Goal: Information Seeking & Learning: Learn about a topic

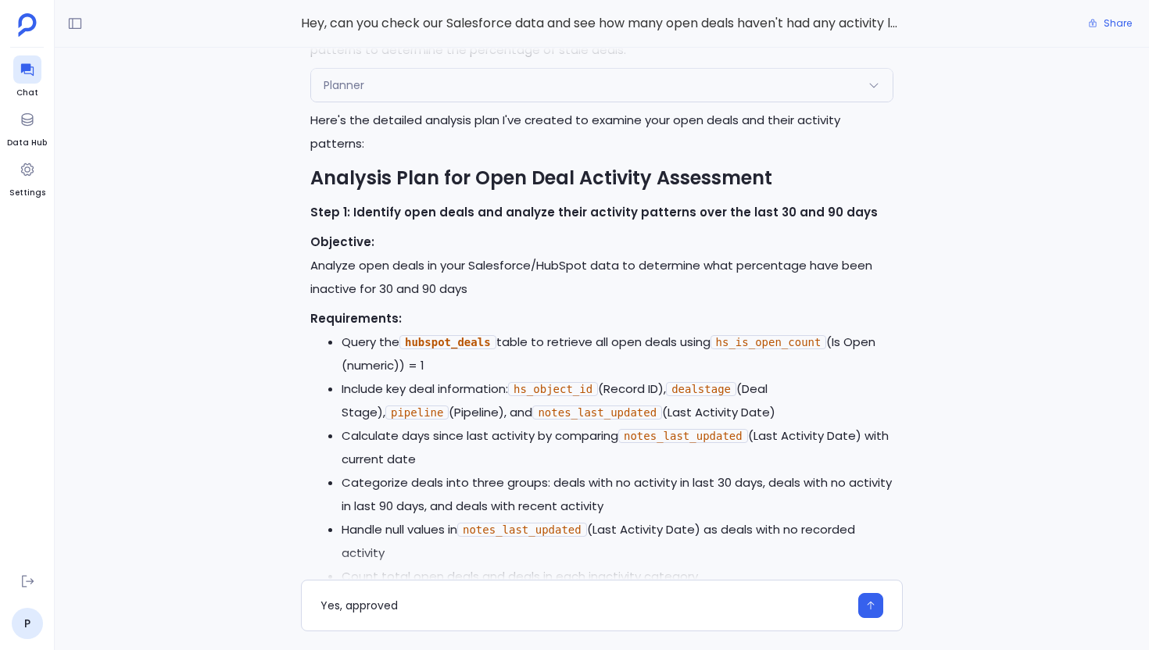
scroll to position [-460, 0]
click at [73, 27] on icon at bounding box center [75, 24] width 16 height 16
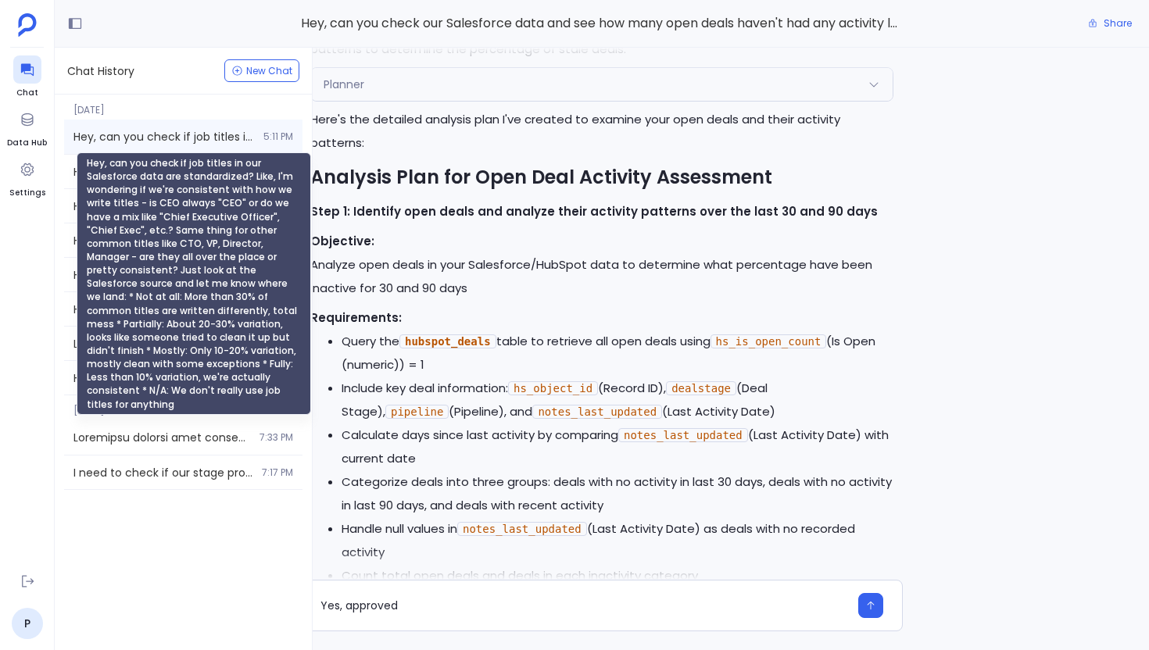
click at [150, 139] on span "Hey, can you check if job titles in our Salesforce data are standardized? Like,…" at bounding box center [163, 137] width 181 height 16
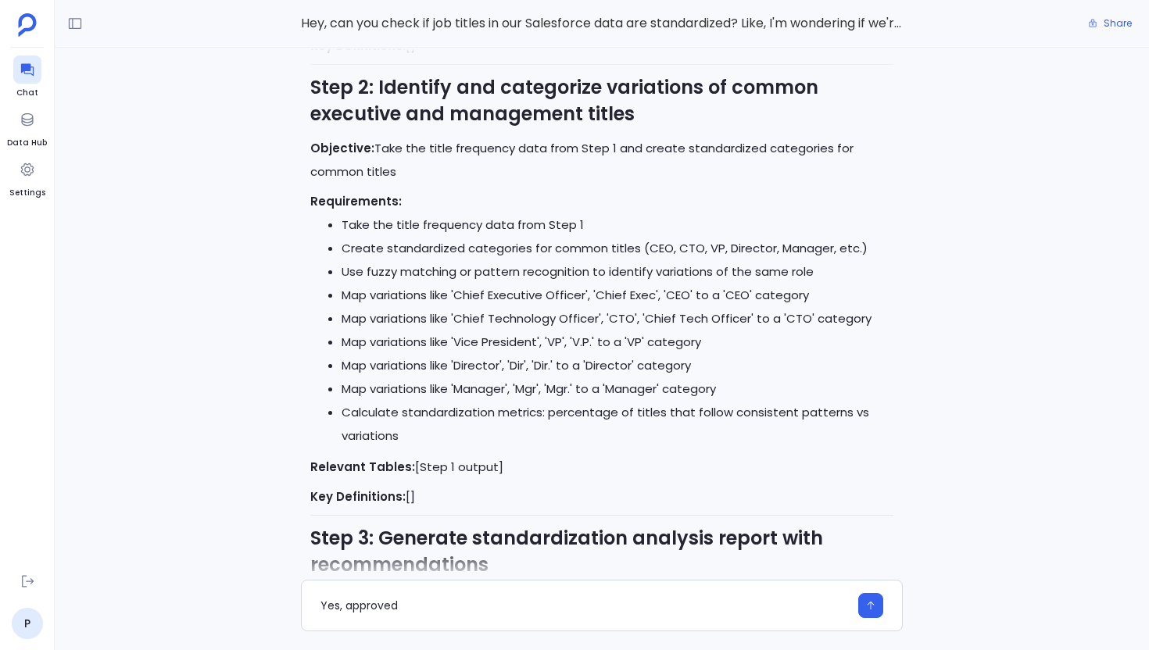
scroll to position [-3302, 0]
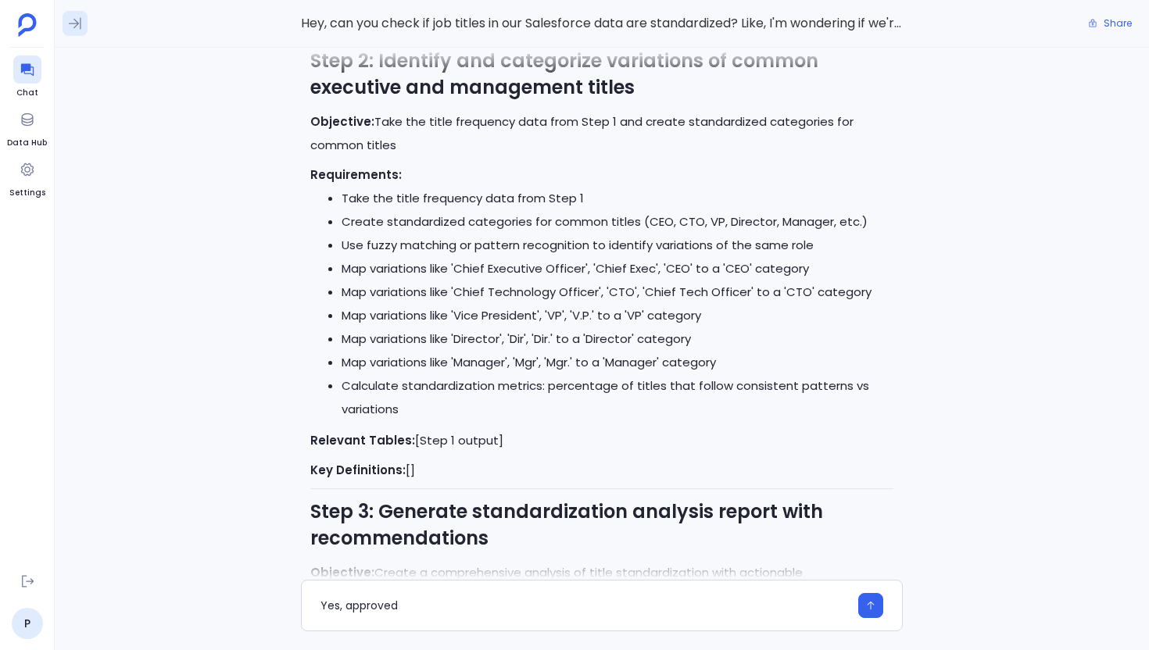
click at [65, 30] on button at bounding box center [75, 23] width 25 height 25
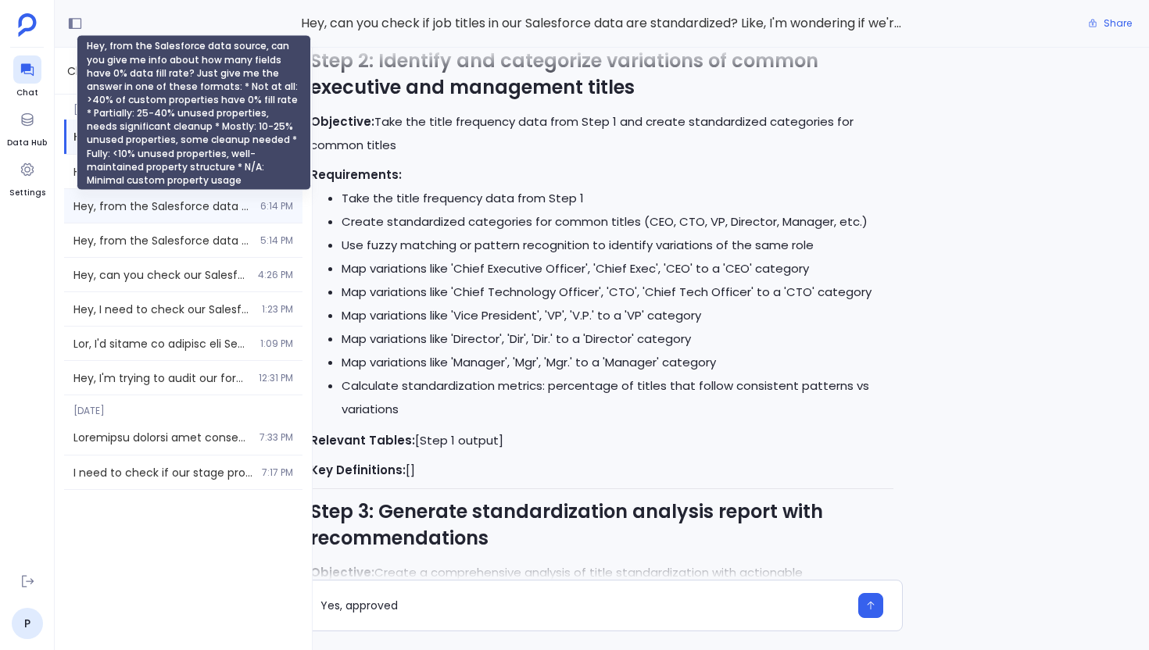
click at [106, 201] on span "Hey, from the Salesforce data source, can you give me info about how many field…" at bounding box center [161, 207] width 177 height 16
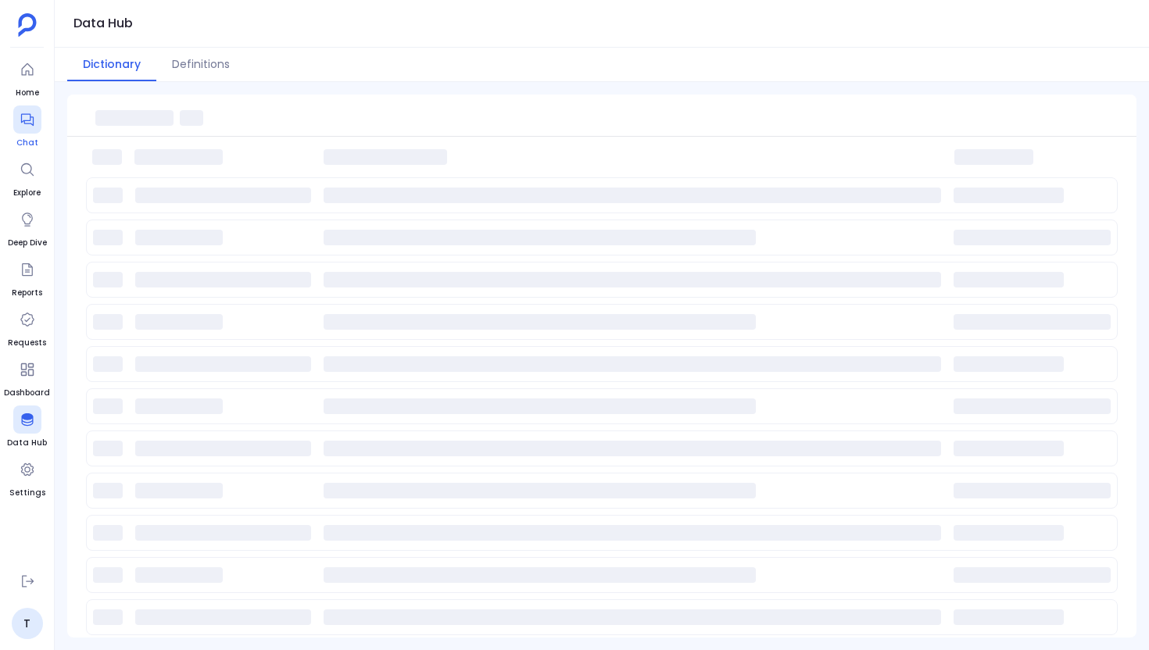
click at [29, 123] on icon at bounding box center [26, 120] width 13 height 13
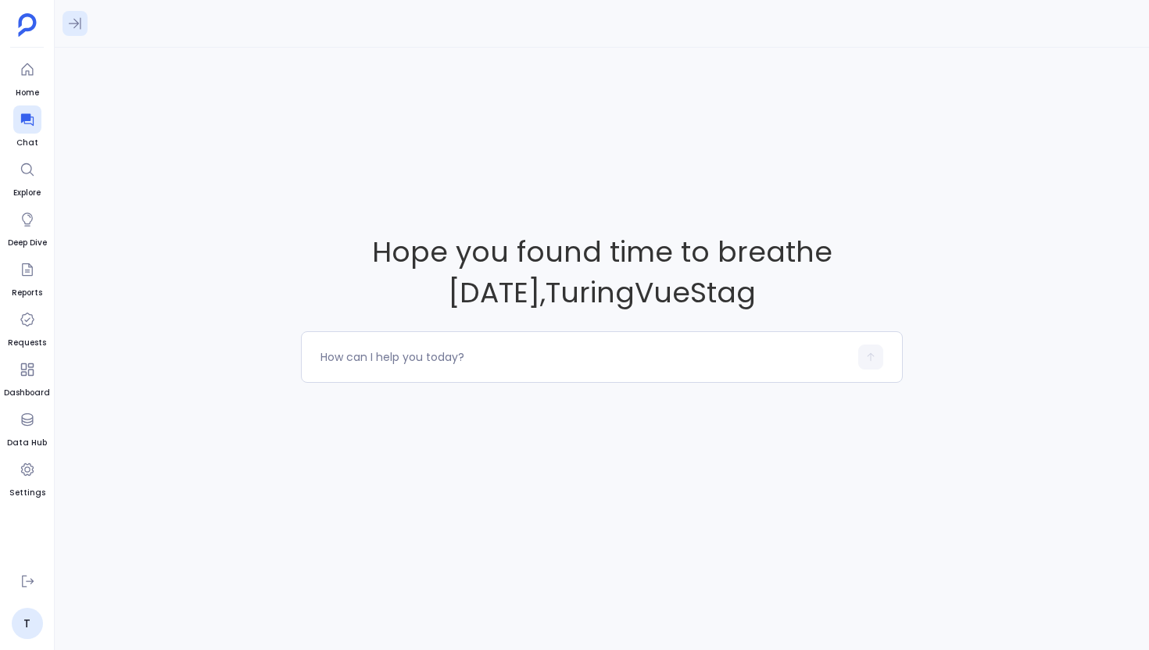
click at [75, 31] on button at bounding box center [75, 23] width 25 height 25
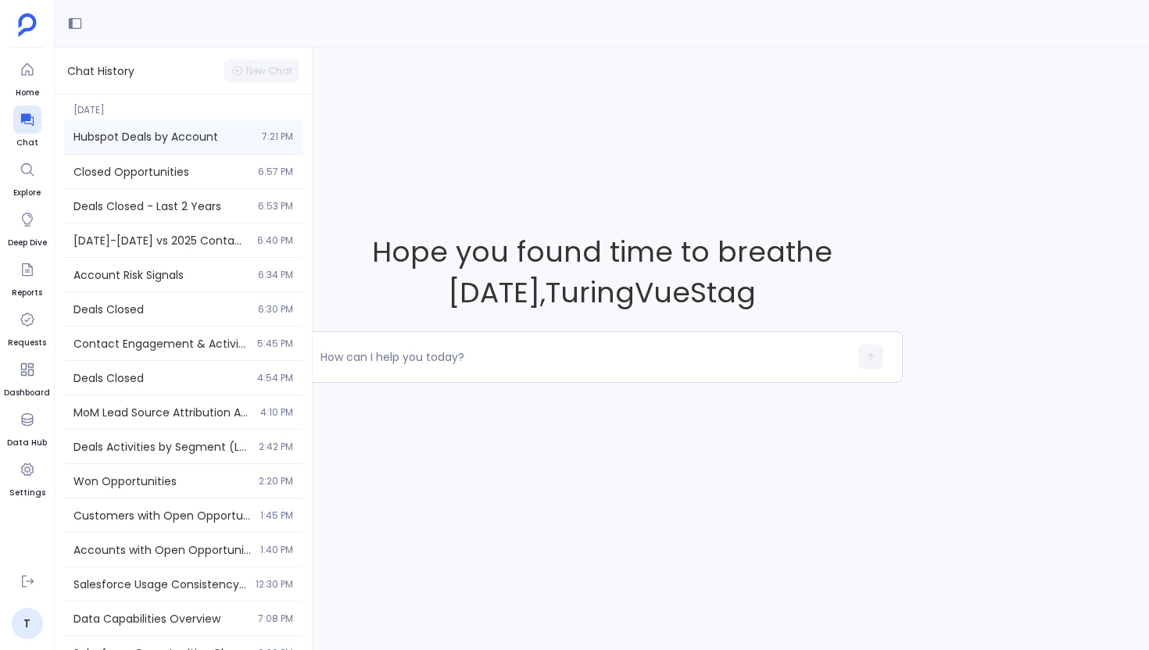
click at [149, 130] on span "Hubspot Deals by Account" at bounding box center [162, 137] width 179 height 16
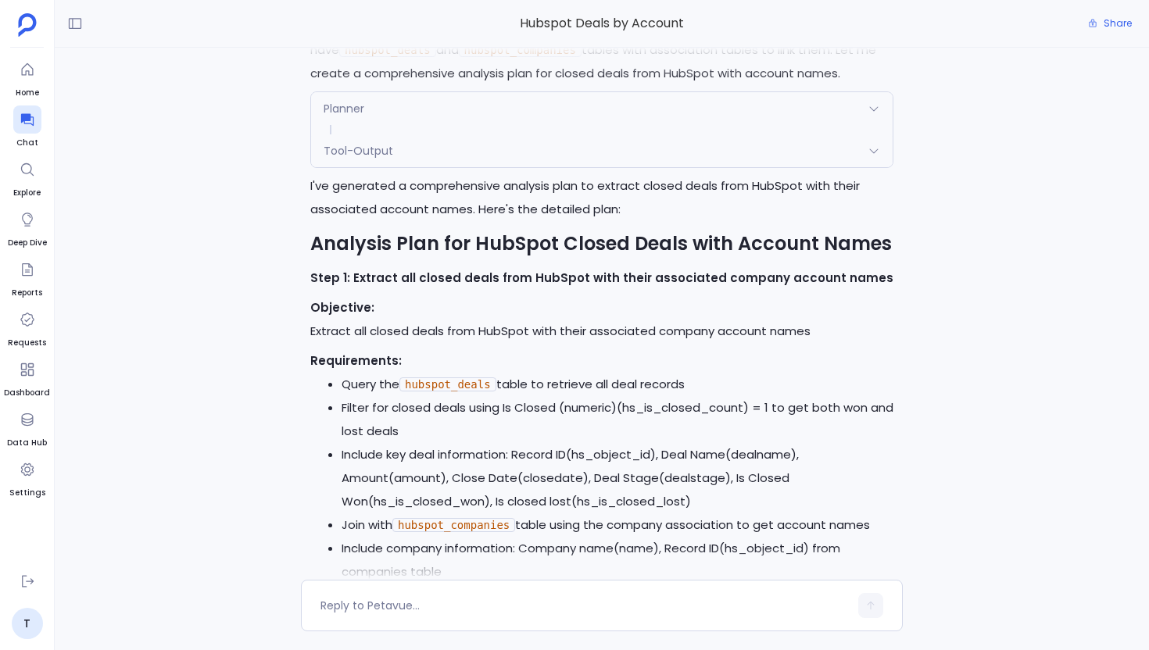
scroll to position [-647, 0]
click at [68, 26] on icon at bounding box center [75, 24] width 16 height 16
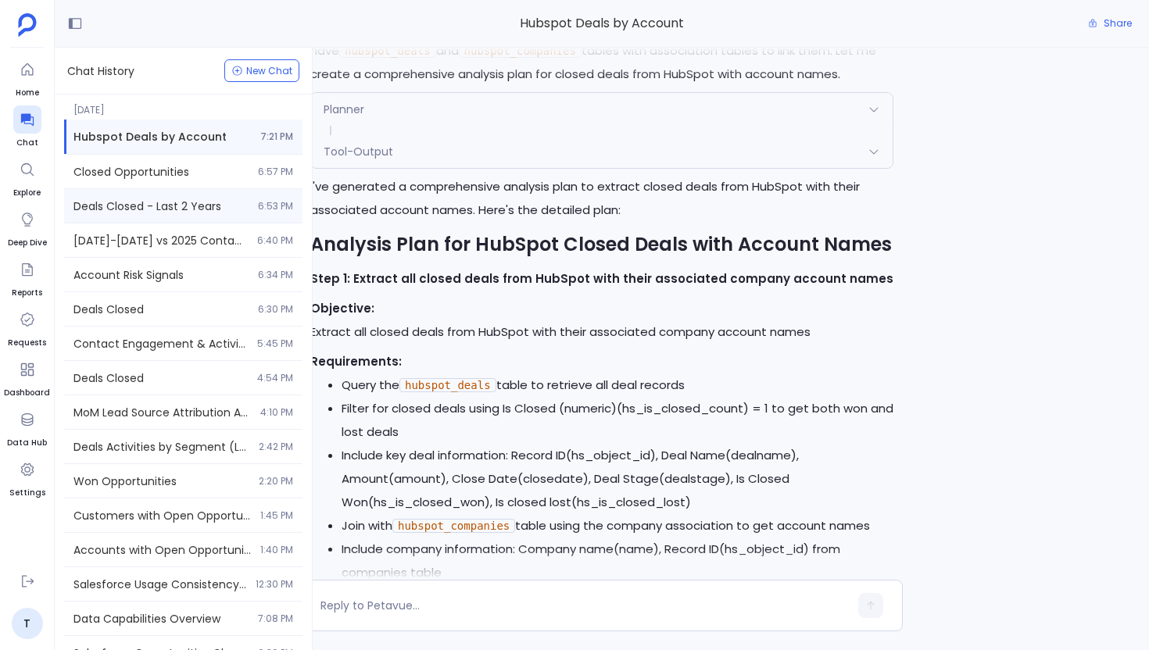
click at [141, 195] on div "Deals Closed - Last 2 Years 6:53 PM" at bounding box center [183, 206] width 238 height 34
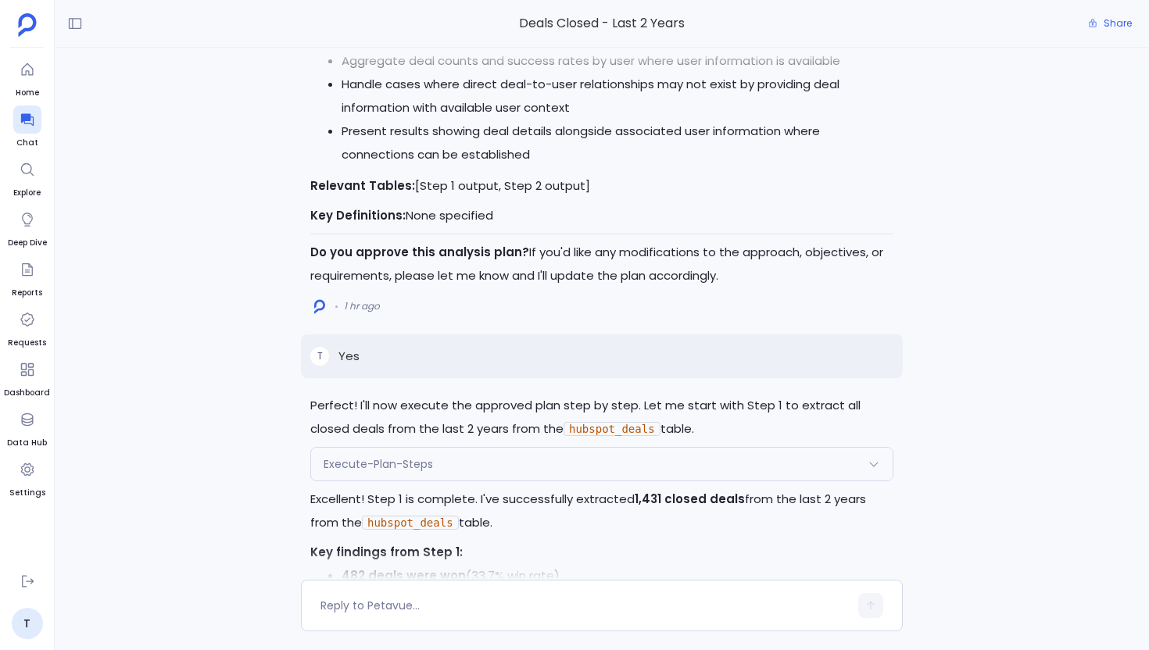
scroll to position [-7003, 0]
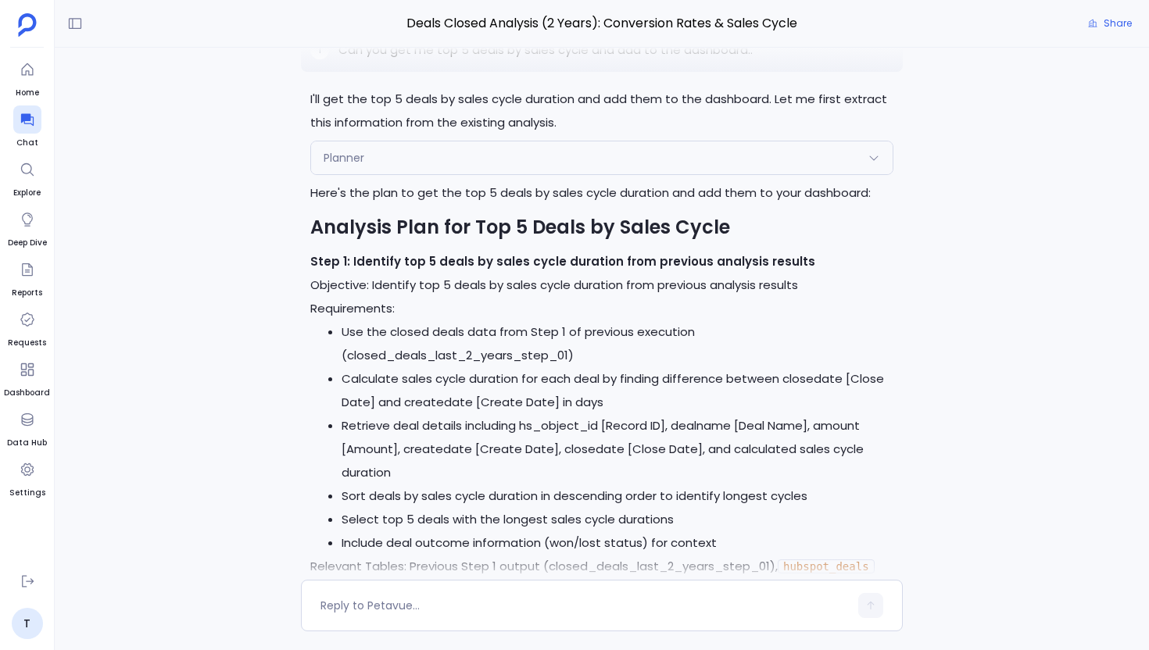
scroll to position [-520, 0]
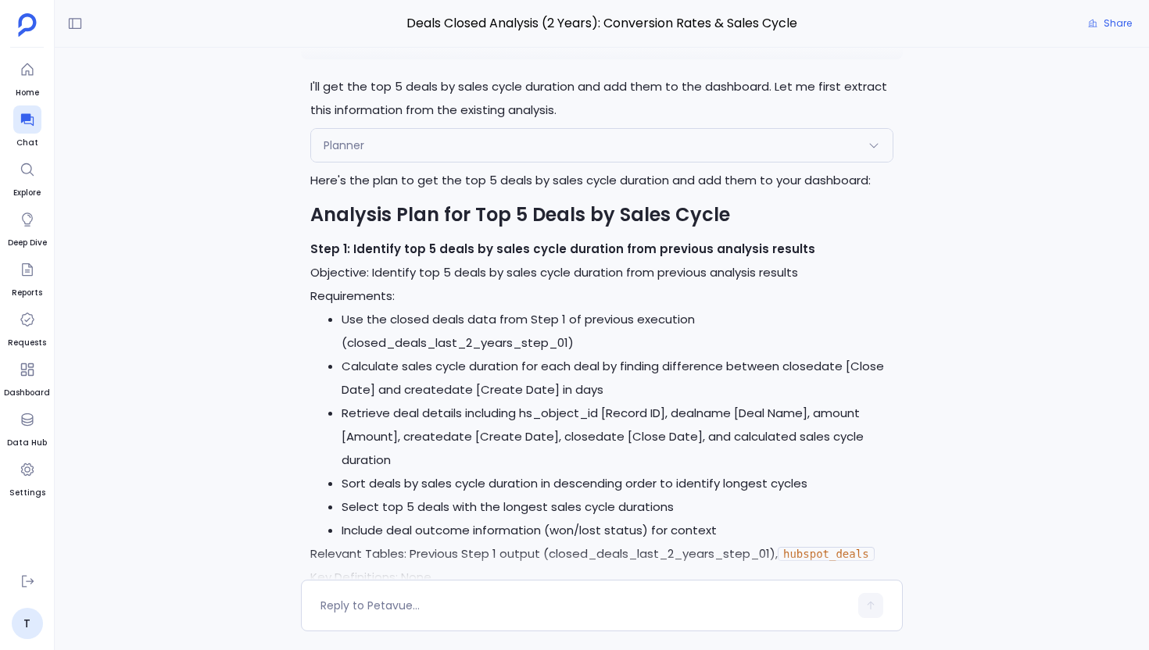
click at [548, 345] on li "Use the closed deals data from Step 1 of previous execution (closed_deals_last_…" at bounding box center [618, 331] width 552 height 47
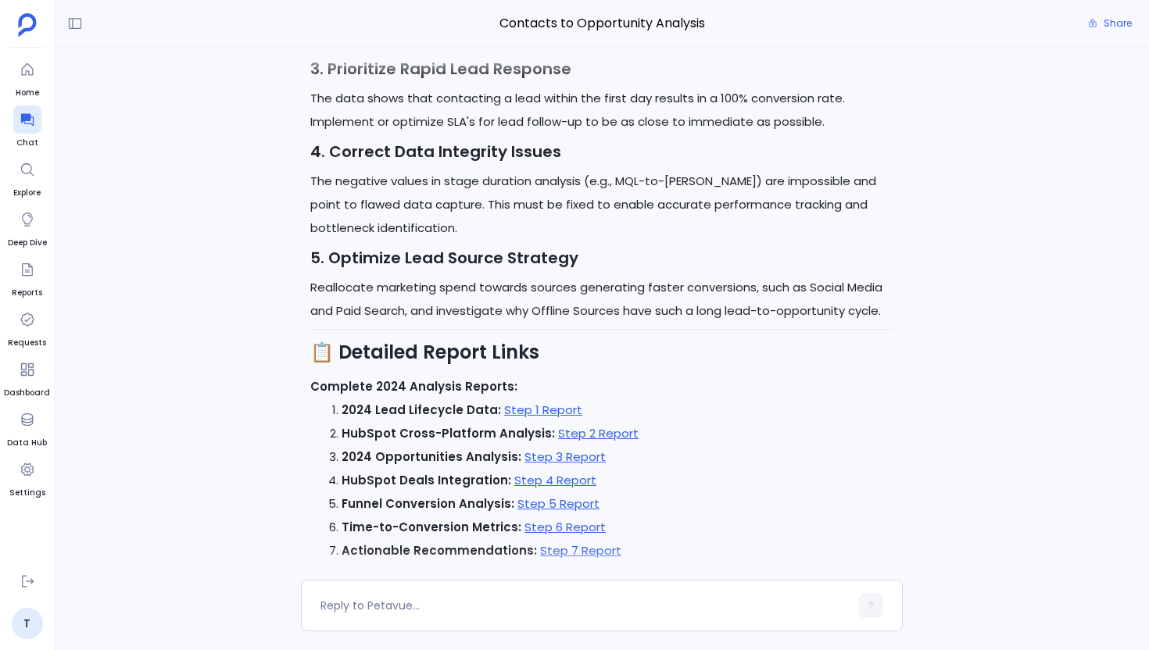
scroll to position [-24750, 0]
